Goal: Task Accomplishment & Management: Manage account settings

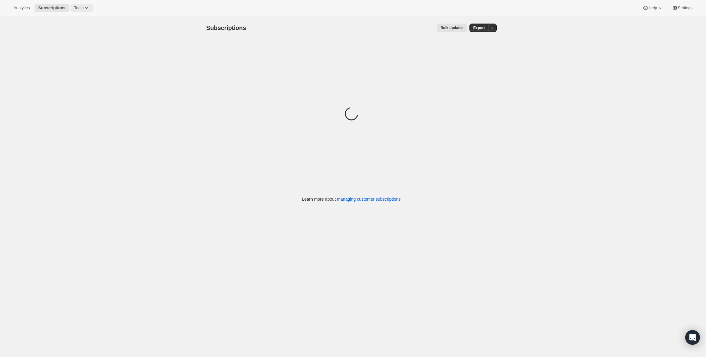
click at [86, 12] on button "Tools" at bounding box center [81, 8] width 23 height 9
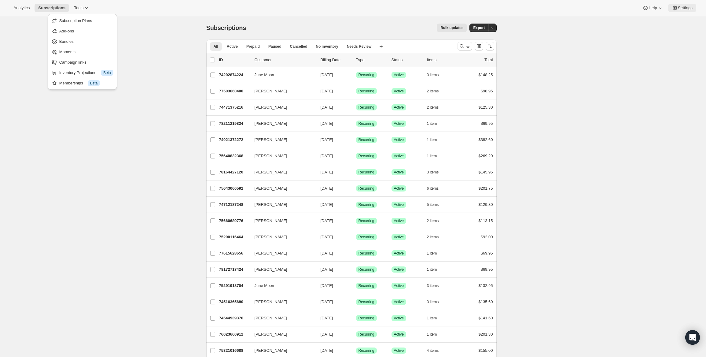
click at [680, 12] on button "Settings" at bounding box center [682, 8] width 28 height 9
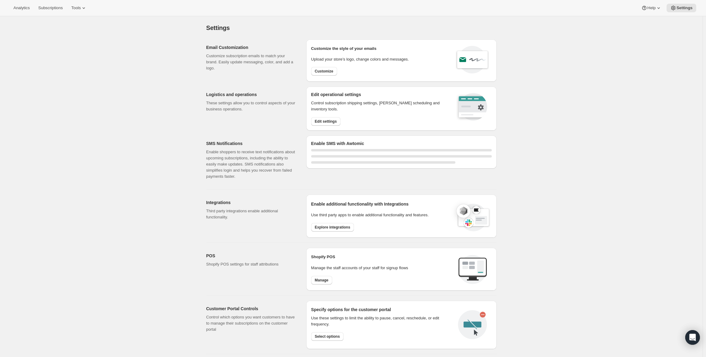
select select "22:00"
select select "09:00"
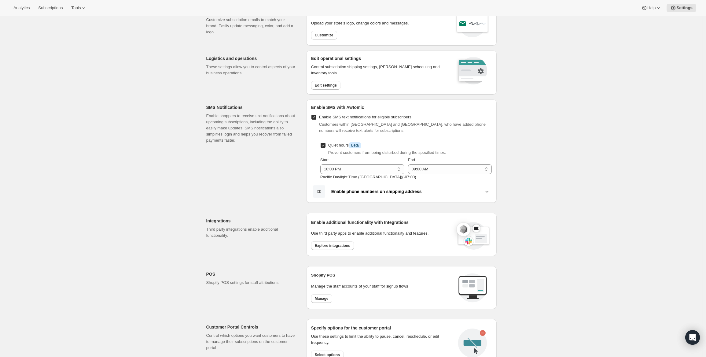
scroll to position [122, 0]
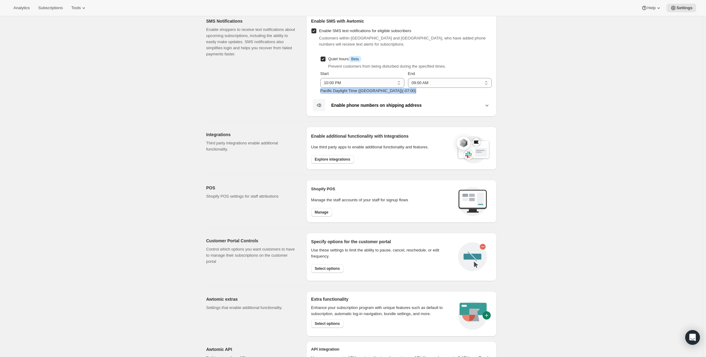
drag, startPoint x: 323, startPoint y: 91, endPoint x: 412, endPoint y: 90, distance: 89.3
click at [412, 90] on p "Pacific Daylight Time ([GEOGRAPHIC_DATA]) ( -07 : 00 )" at bounding box center [406, 91] width 172 height 6
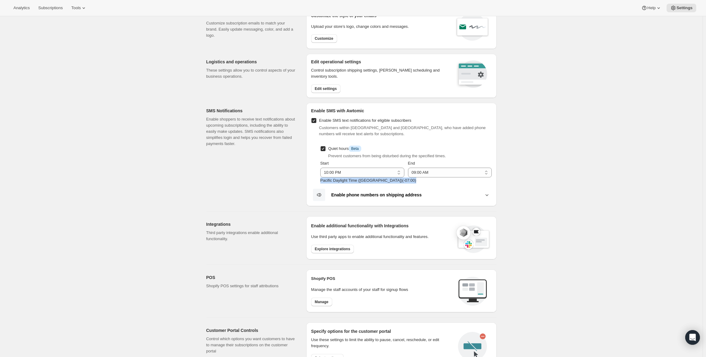
scroll to position [31, 0]
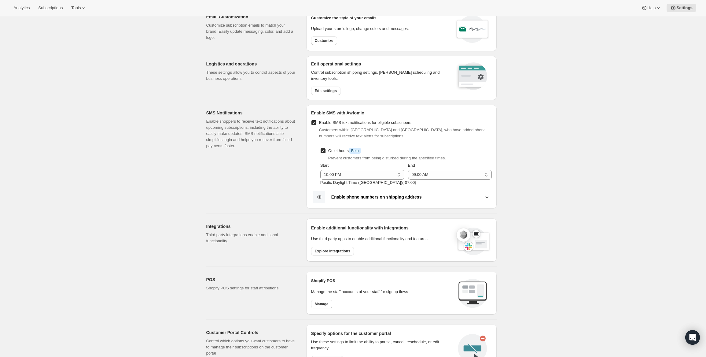
click at [238, 125] on p "Enable shoppers to receive text notifications about upcoming subscriptions, inc…" at bounding box center [251, 133] width 90 height 31
drag, startPoint x: 205, startPoint y: 111, endPoint x: 294, endPoint y: 150, distance: 96.9
click at [294, 150] on div "SMS Notifications Enable shoppers to receive text notifications about upcoming …" at bounding box center [349, 154] width 295 height 108
drag, startPoint x: 412, startPoint y: 184, endPoint x: 320, endPoint y: 183, distance: 92.4
click at [320, 183] on div "Quiet hours Info Beta Prevent customers from being disturbed during the specifi…" at bounding box center [401, 165] width 181 height 39
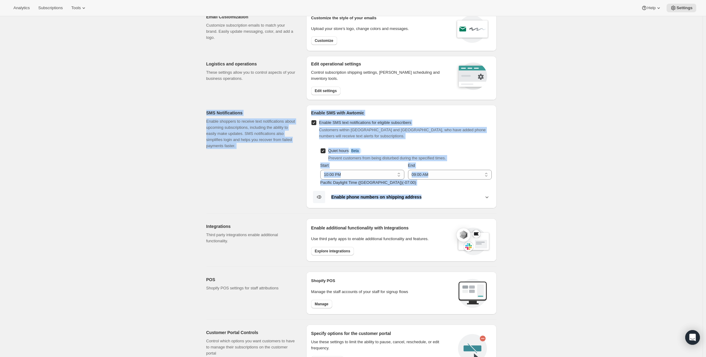
drag, startPoint x: 202, startPoint y: 111, endPoint x: 435, endPoint y: 195, distance: 248.0
click at [435, 195] on div "Settings. This page is ready Settings Email Customization Customize subscriptio…" at bounding box center [351, 248] width 305 height 524
click at [423, 186] on div "Enable phone numbers on shipping address Go to Settings > Checkout . In 'Custom…" at bounding box center [401, 195] width 181 height 18
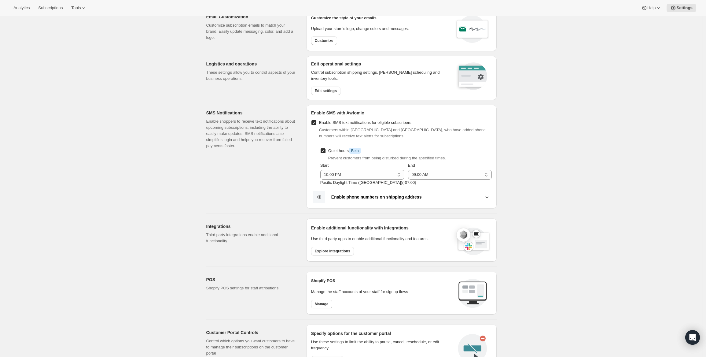
drag, startPoint x: 411, startPoint y: 181, endPoint x: 323, endPoint y: 186, distance: 88.2
click at [323, 186] on div "Enable SMS with Awtomic Enable SMS text notifications for eligible subscribers …" at bounding box center [401, 156] width 191 height 103
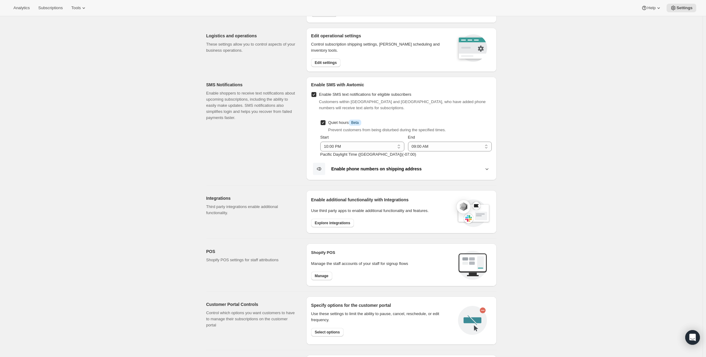
scroll to position [0, 0]
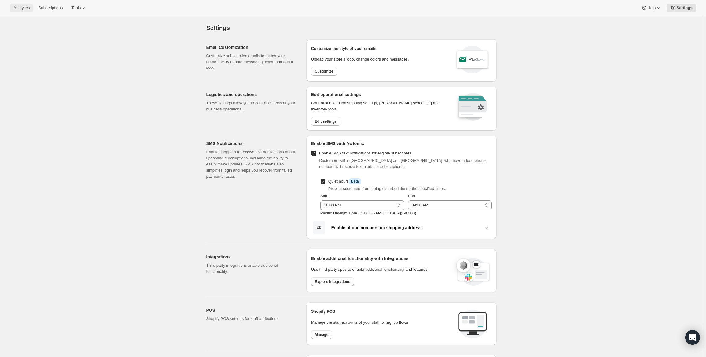
click at [17, 9] on span "Analytics" at bounding box center [21, 8] width 16 height 5
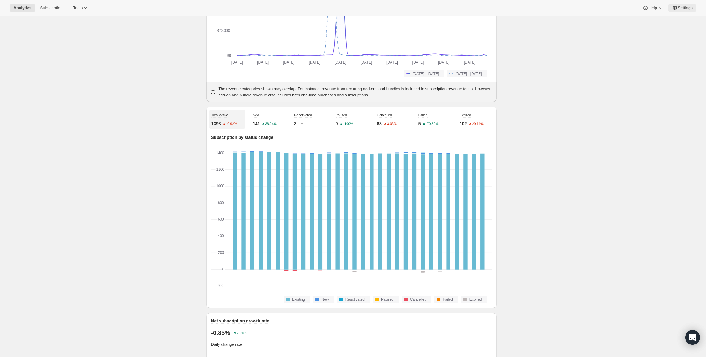
scroll to position [122, 0]
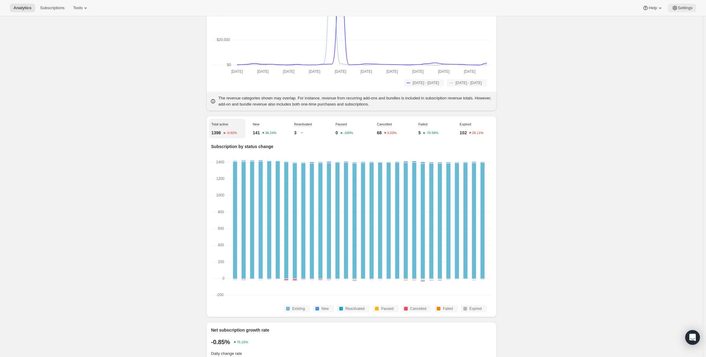
click at [679, 6] on span "Settings" at bounding box center [685, 8] width 15 height 5
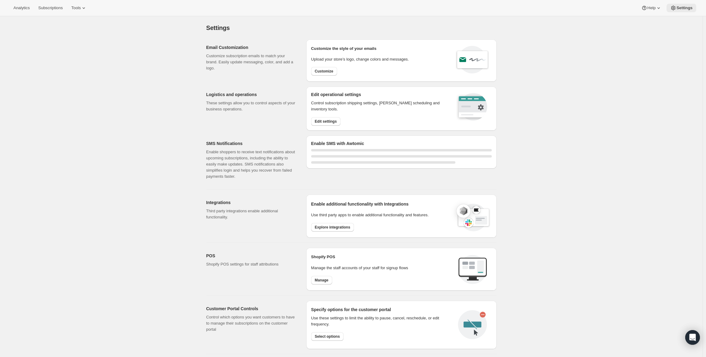
select select "22:00"
select select "09:00"
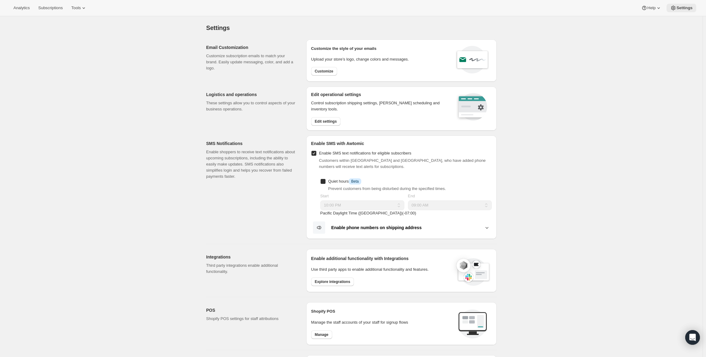
checkbox input "true"
drag, startPoint x: 412, startPoint y: 212, endPoint x: 319, endPoint y: 214, distance: 93.0
click at [319, 214] on div "Quiet hours Info Beta Prevent customers from being disturbed during the specifi…" at bounding box center [401, 196] width 181 height 39
click at [246, 183] on div "SMS Notifications Enable shoppers to receive text notifications about upcoming …" at bounding box center [253, 186] width 95 height 103
